Goal: Transaction & Acquisition: Purchase product/service

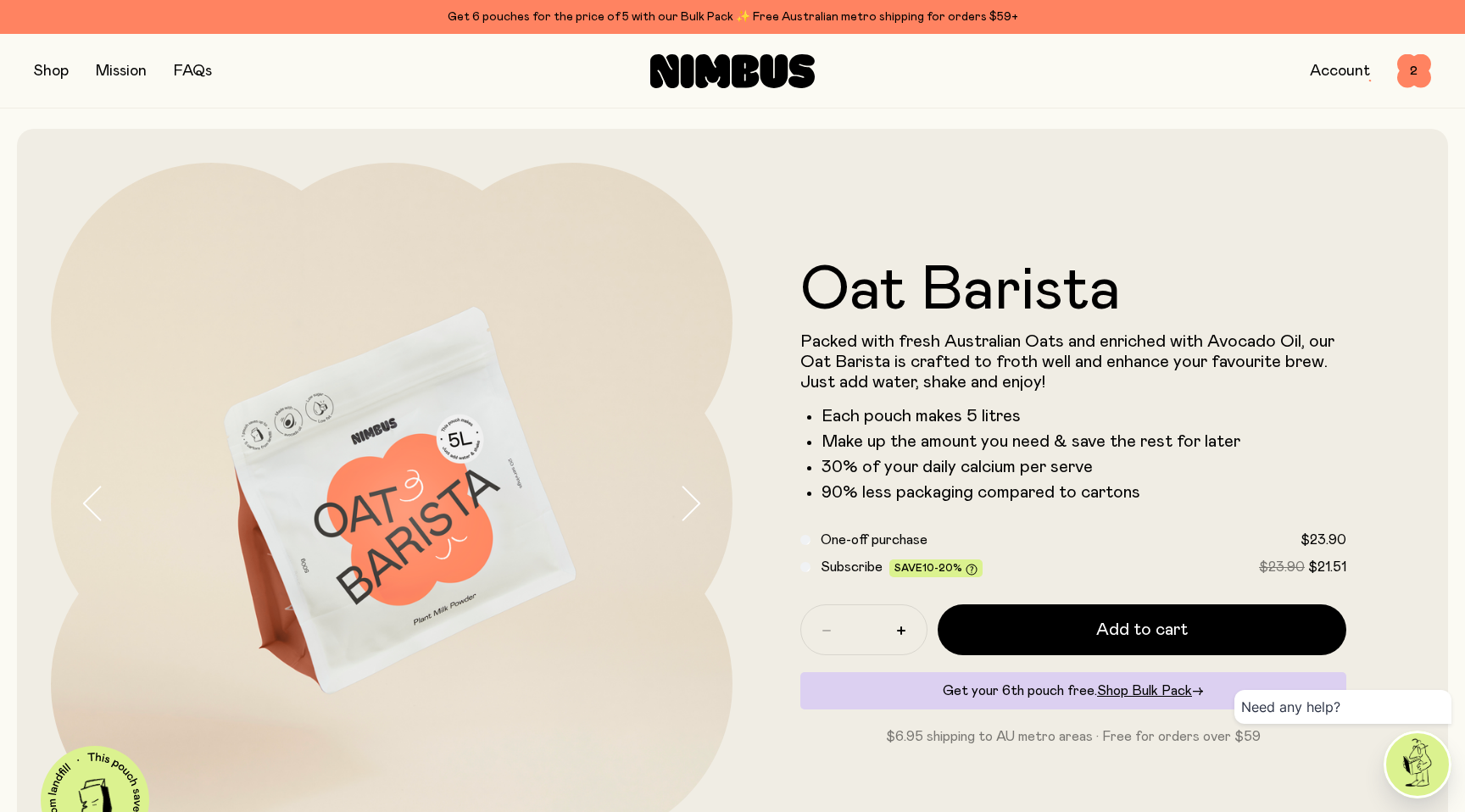
click at [47, 71] on button "button" at bounding box center [51, 70] width 35 height 23
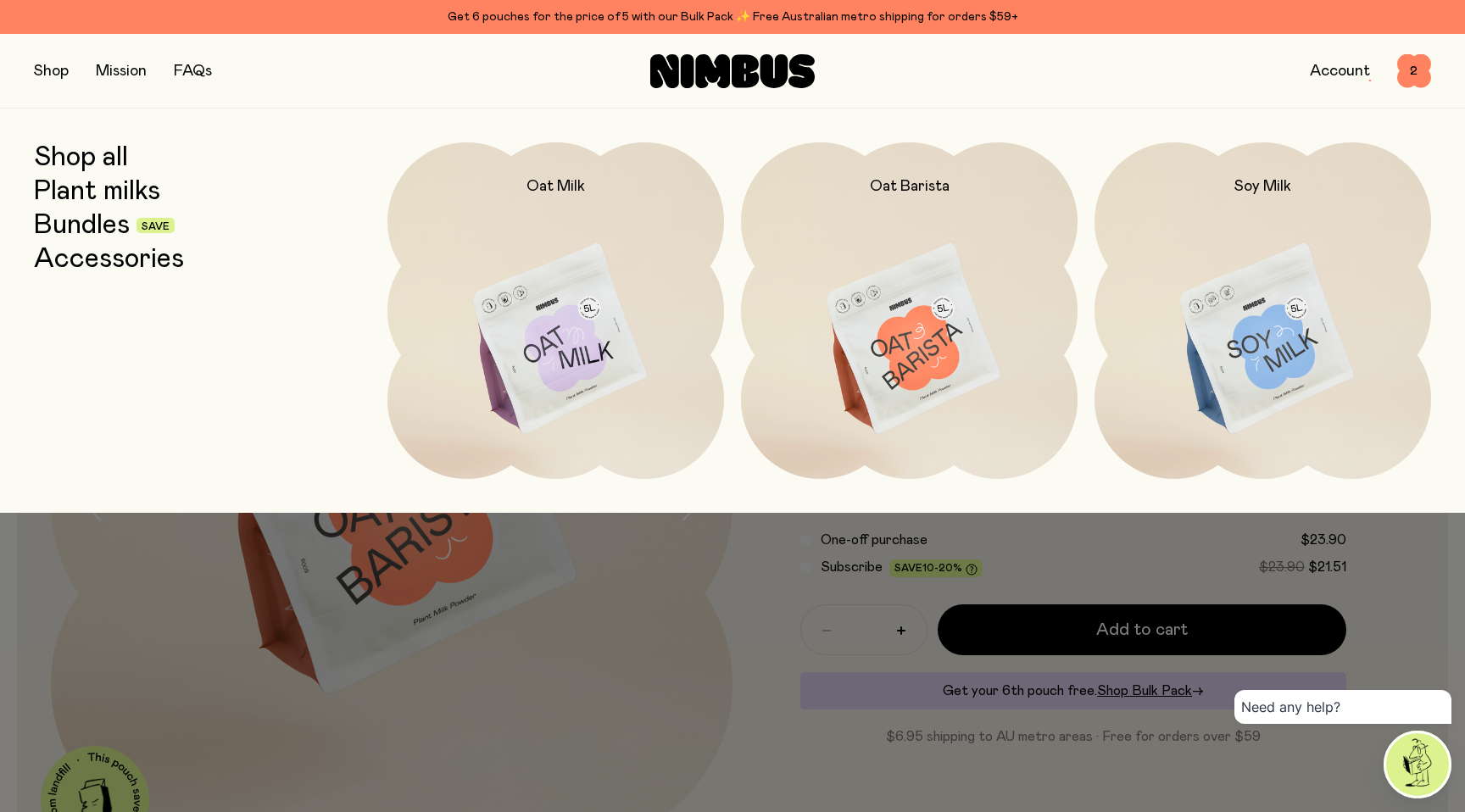
click at [91, 218] on link "Bundles" at bounding box center [82, 225] width 96 height 30
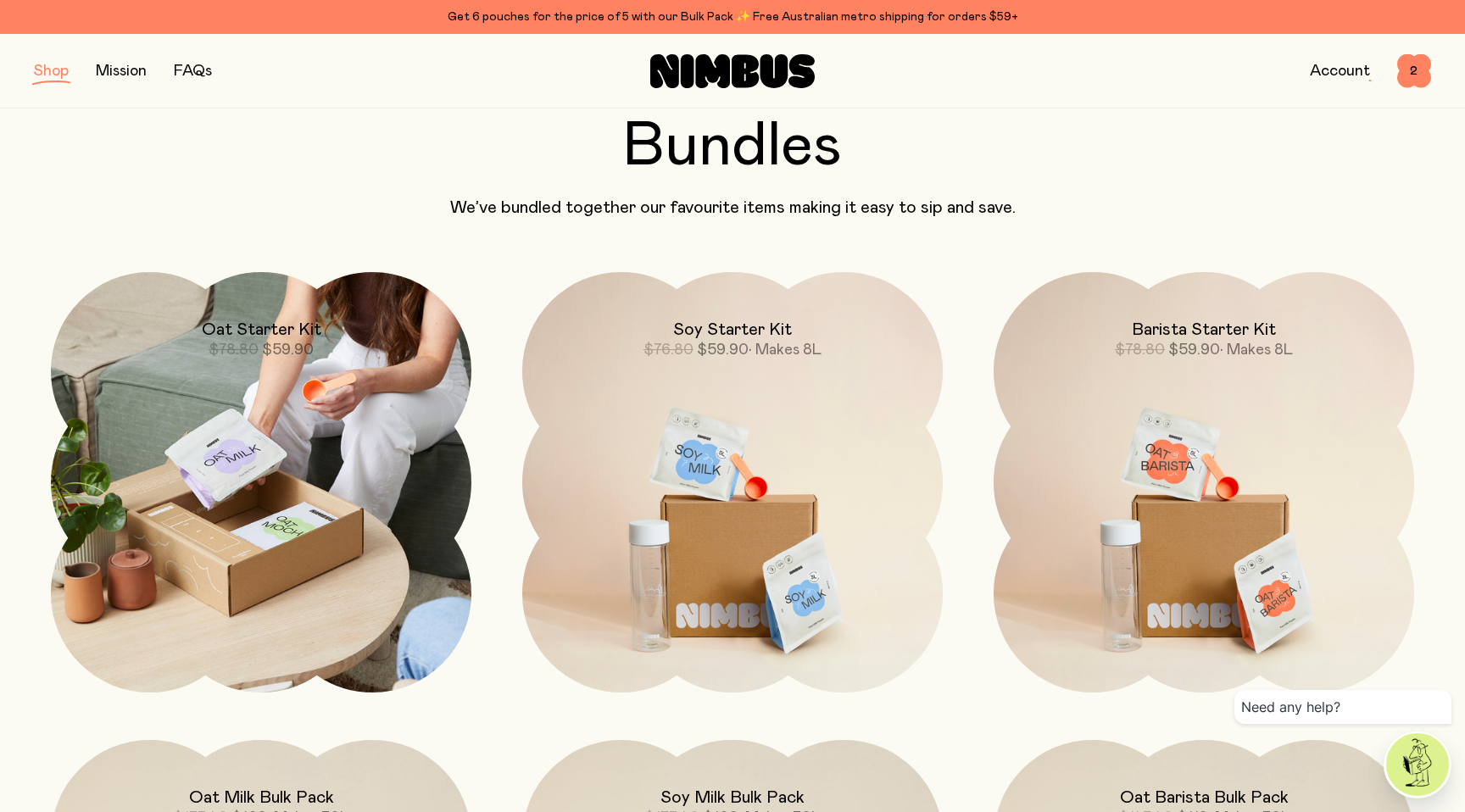
scroll to position [91, 0]
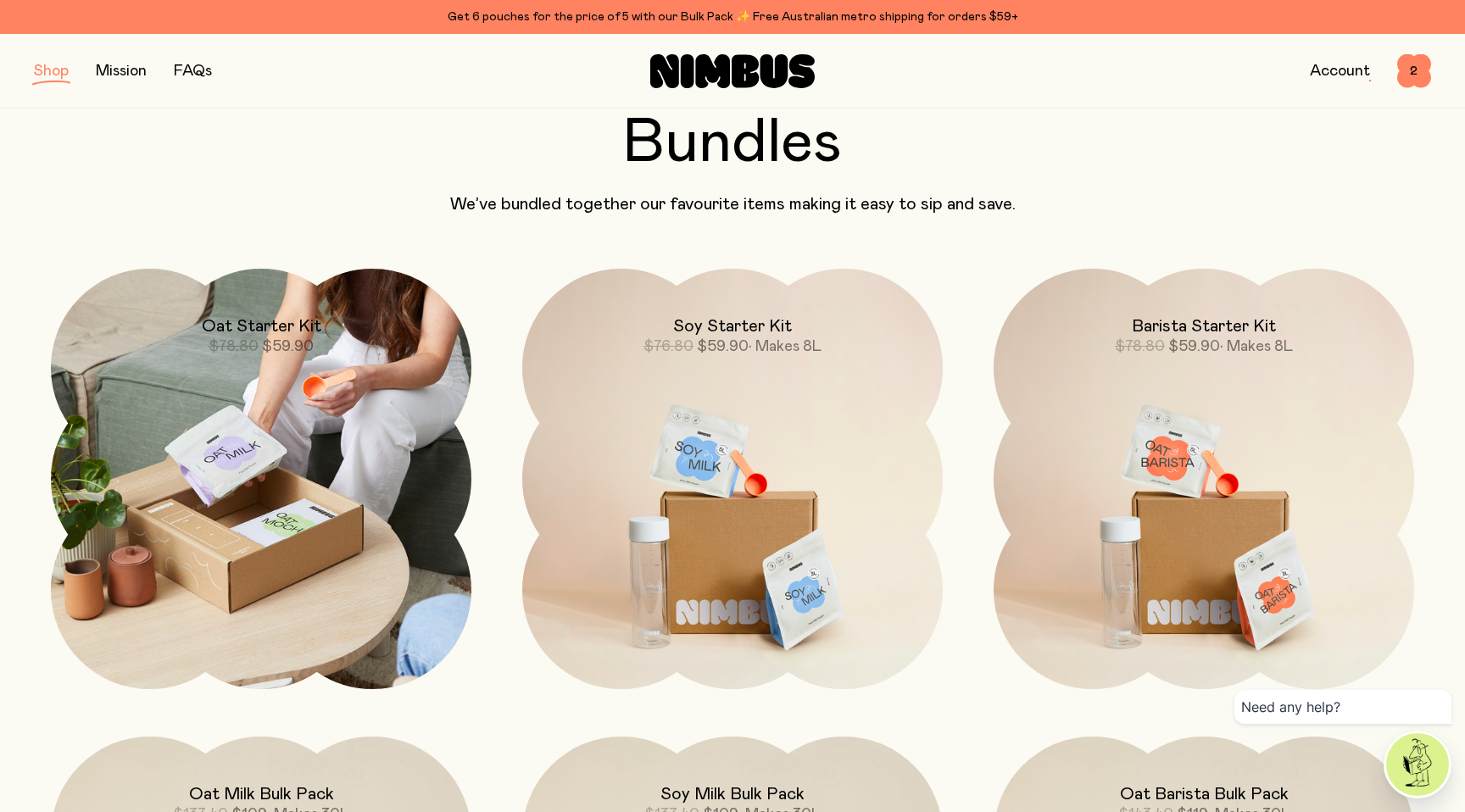
click at [252, 382] on img at bounding box center [260, 479] width 420 height 420
